Goal: Task Accomplishment & Management: Manage account settings

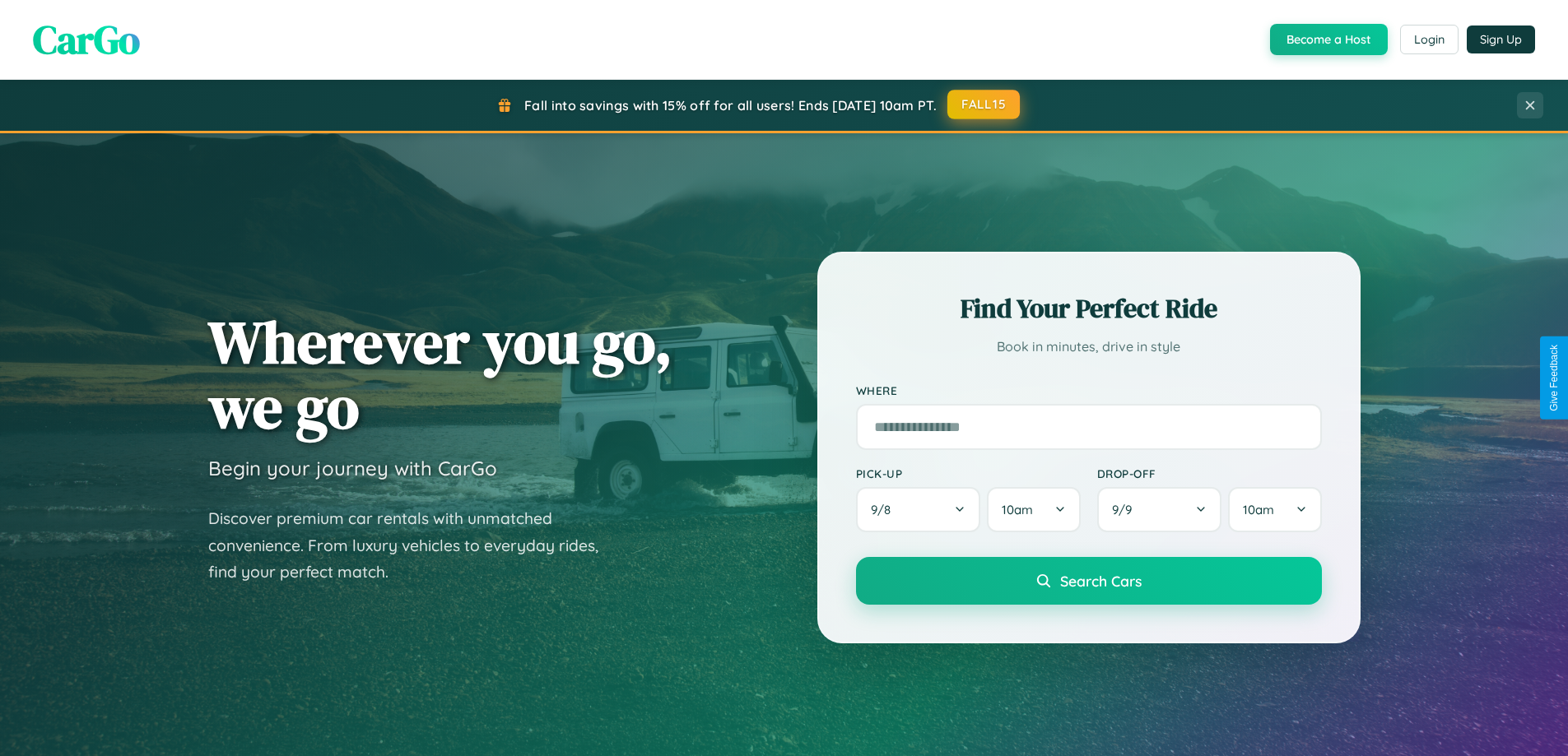
click at [985, 104] on button "FALL15" at bounding box center [984, 104] width 73 height 30
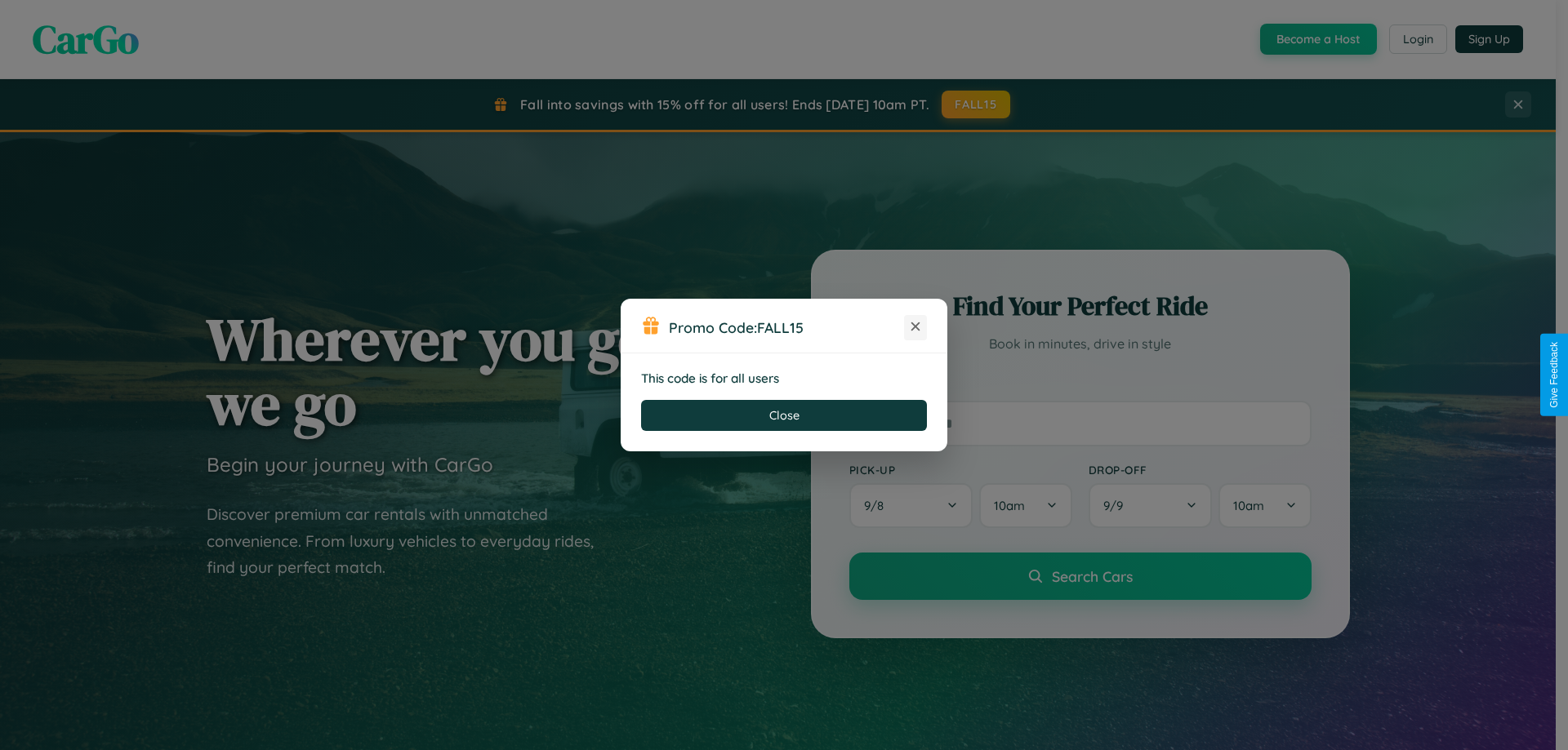
click at [915, 328] on icon at bounding box center [915, 326] width 16 height 16
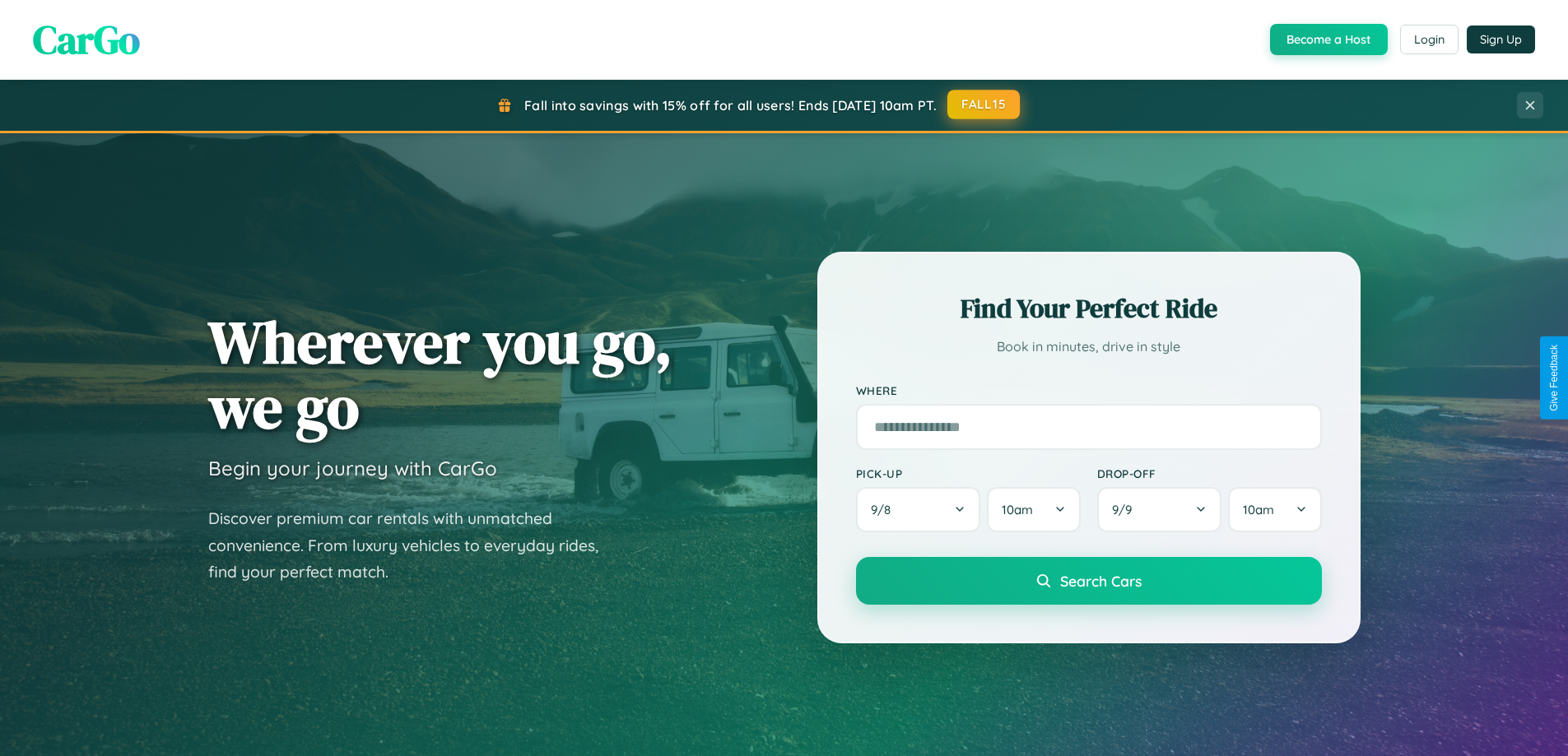
click at [985, 104] on button "FALL15" at bounding box center [984, 104] width 73 height 30
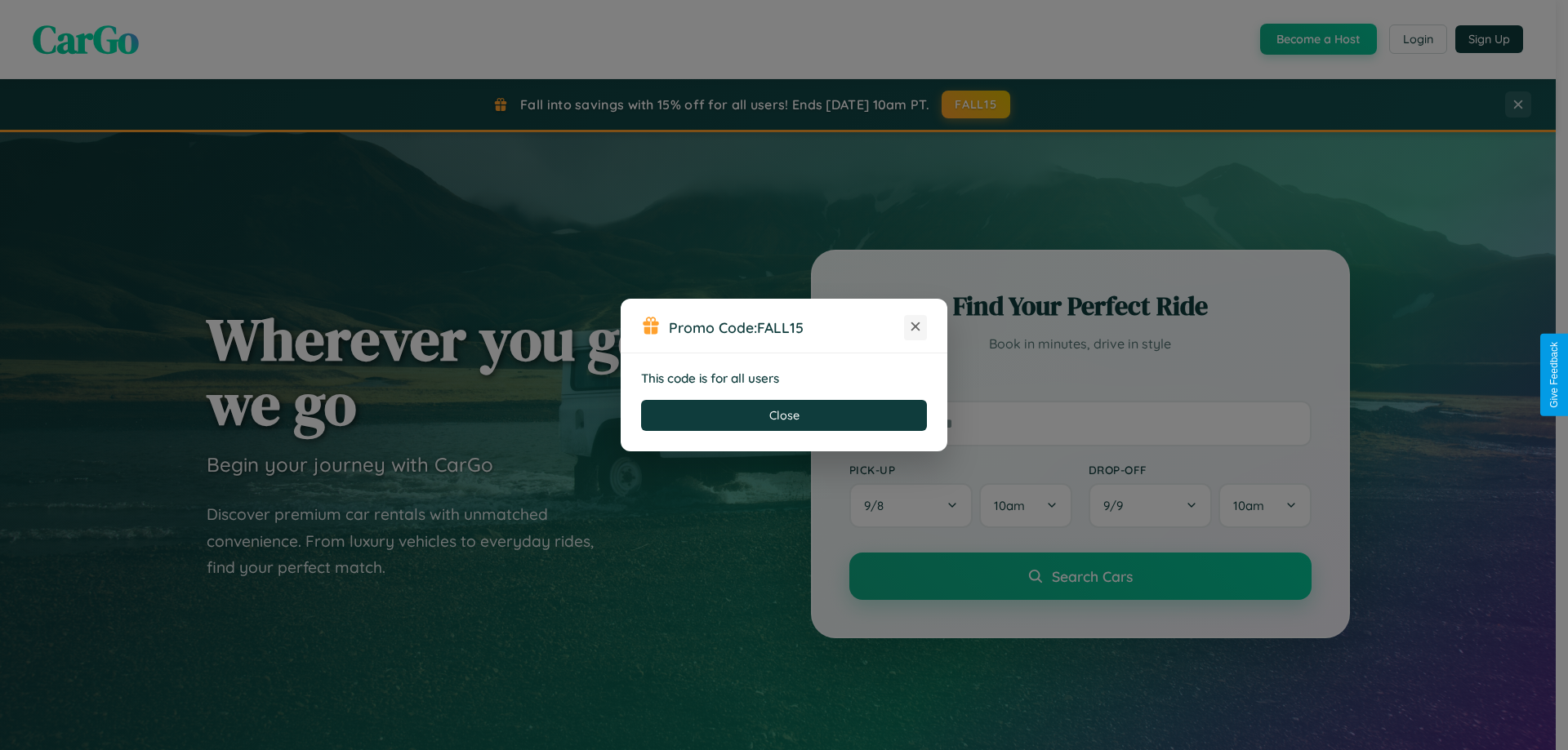
click at [915, 328] on icon at bounding box center [915, 326] width 16 height 16
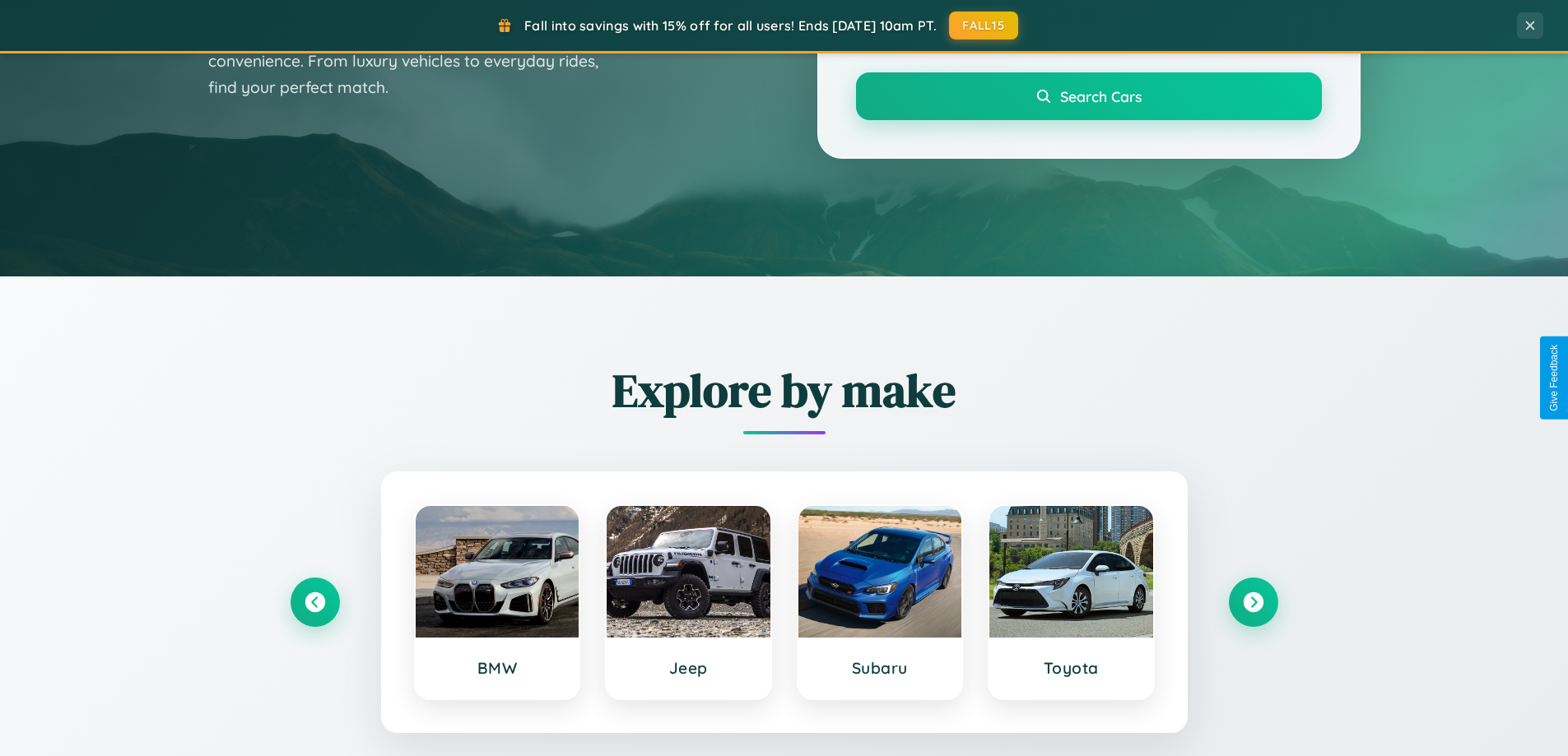
scroll to position [1133, 0]
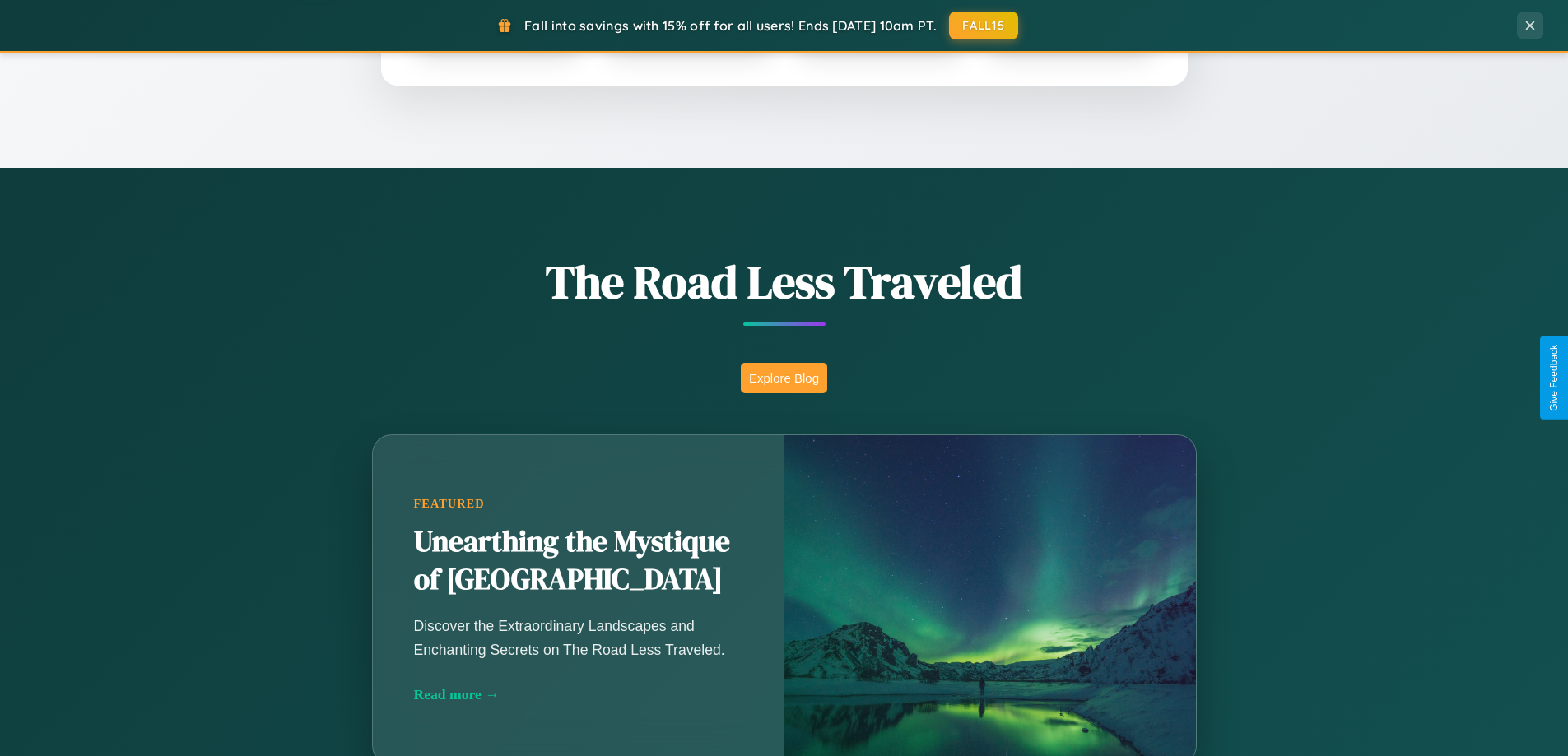
click at [784, 378] on button "Explore Blog" at bounding box center [784, 378] width 86 height 30
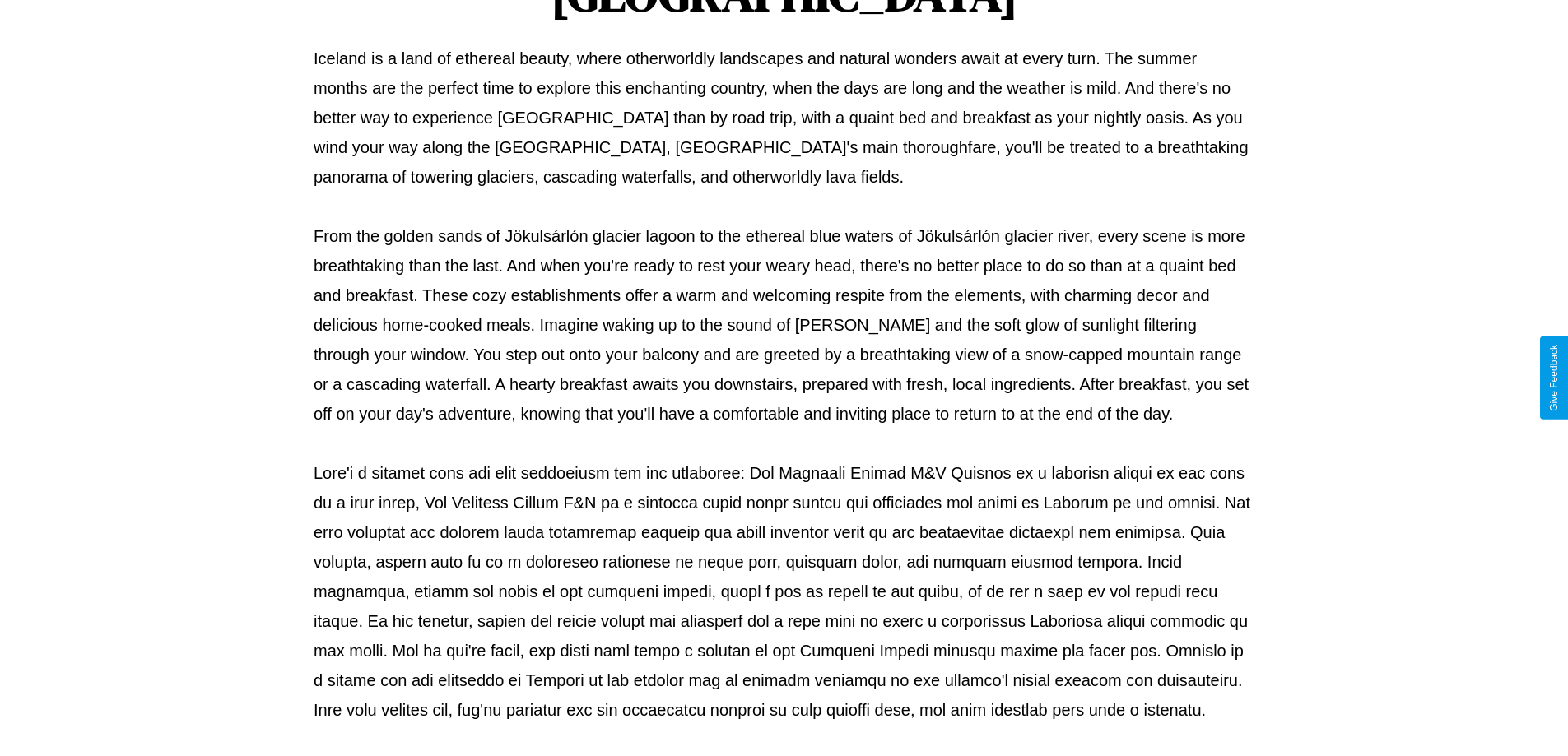
scroll to position [533, 0]
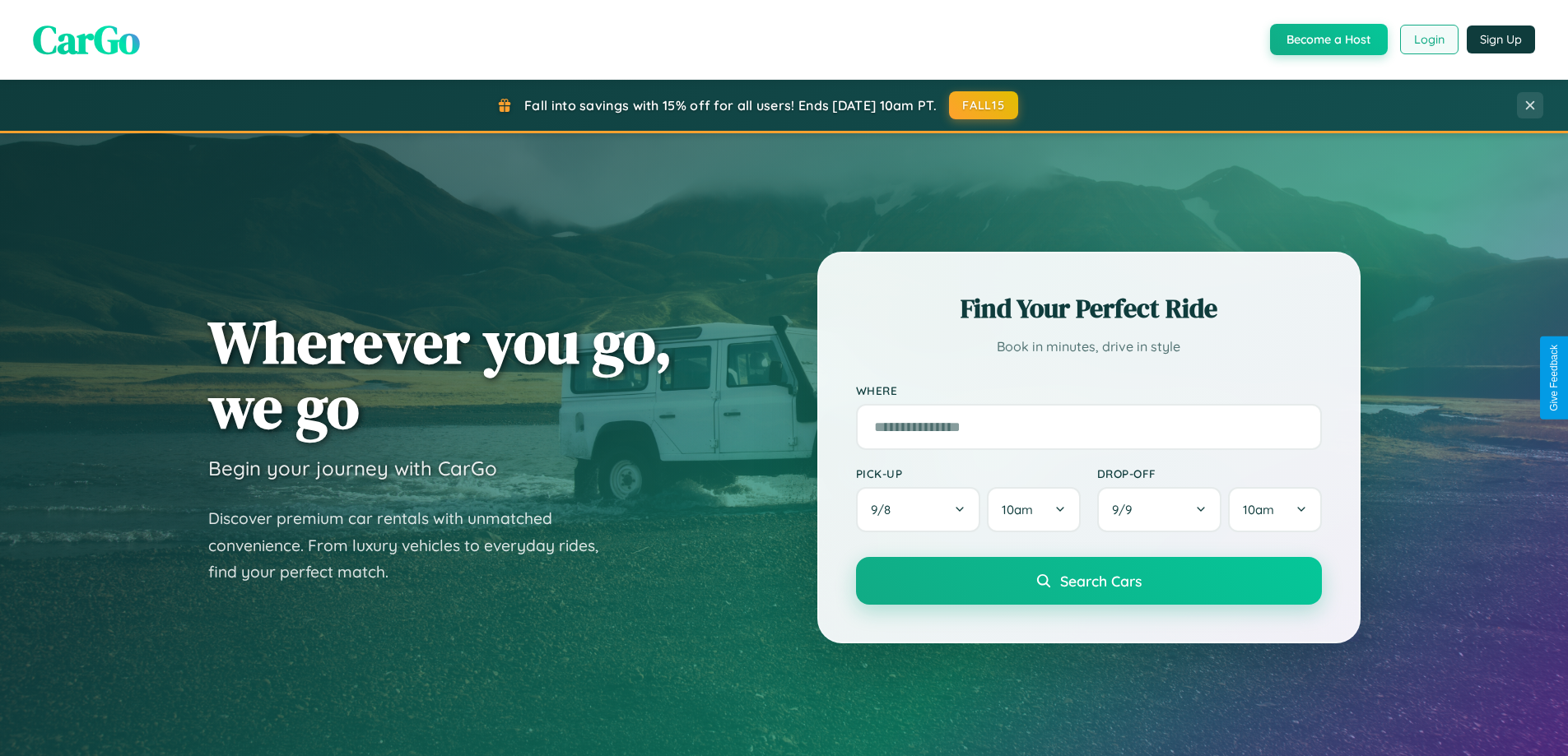
click at [1428, 40] on button "Login" at bounding box center [1429, 39] width 58 height 30
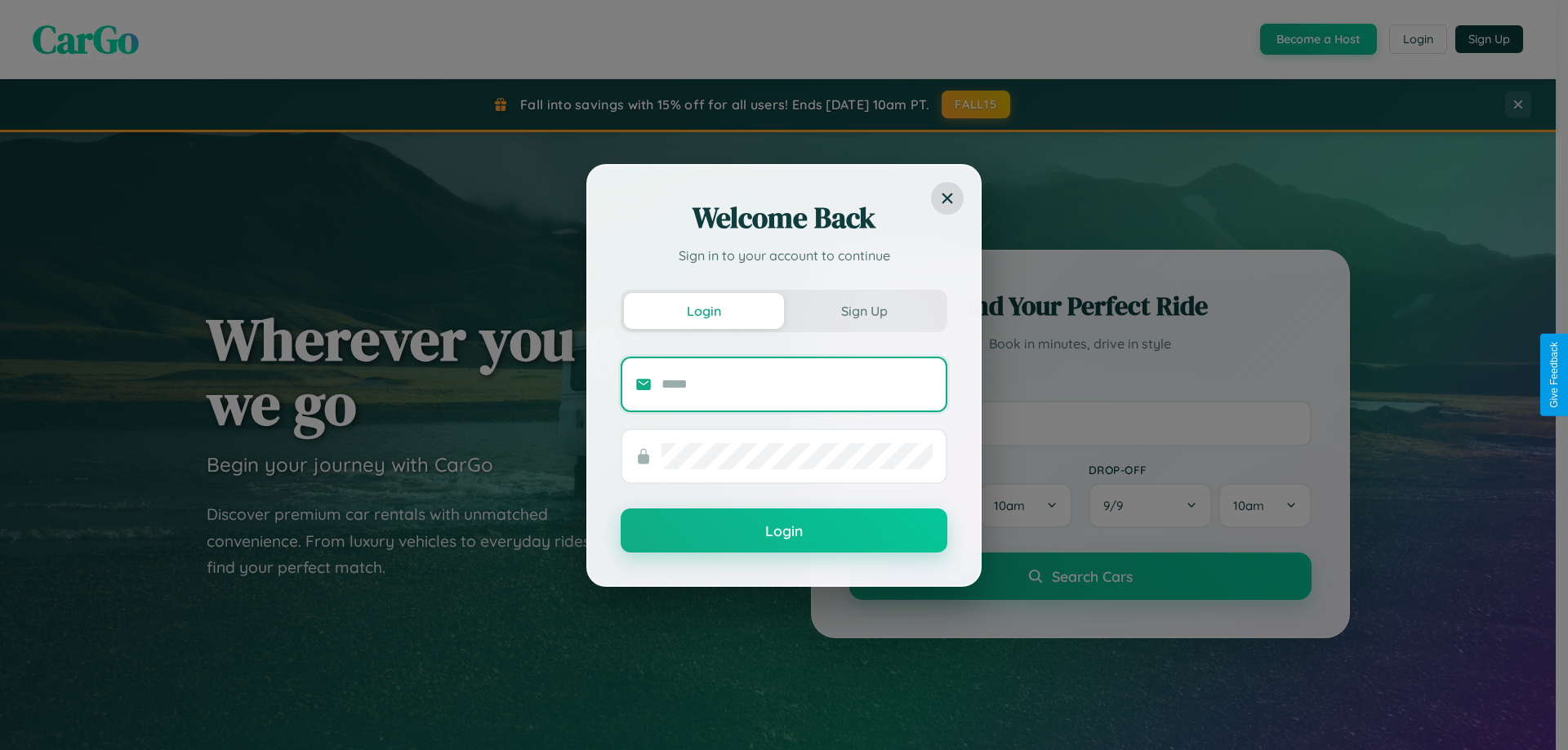
click at [797, 384] on input "text" at bounding box center [796, 384] width 271 height 26
type input "**********"
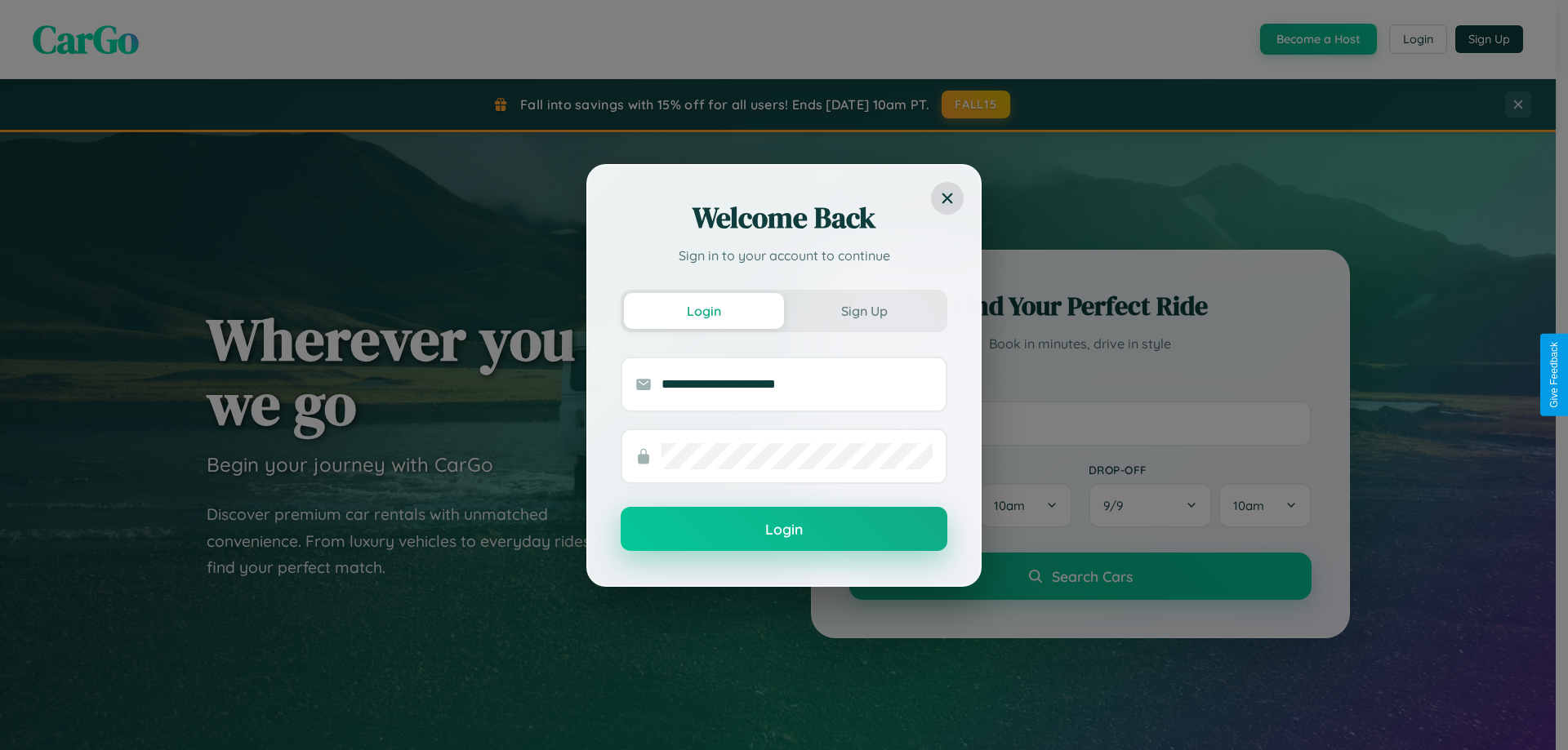
click at [784, 530] on button "Login" at bounding box center [784, 529] width 327 height 44
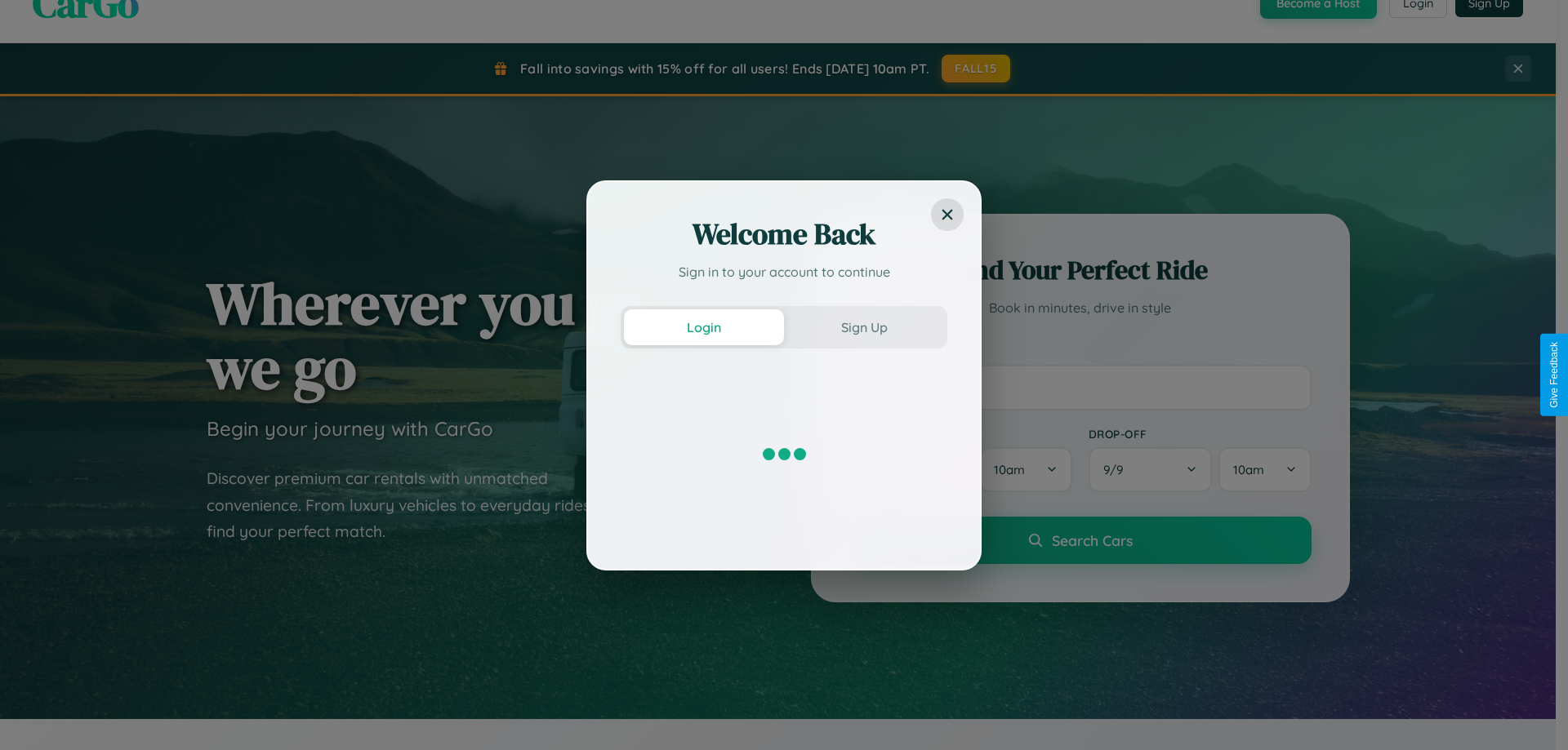
scroll to position [48, 0]
